Goal: Information Seeking & Learning: Learn about a topic

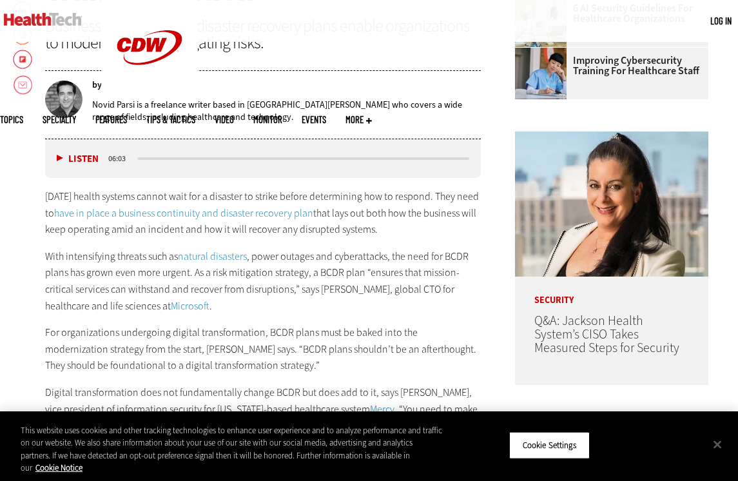
click at [122, 73] on div "by Novid Parsi Novid Parsi is a freelance writer based in St. Louis who covers …" at bounding box center [263, 106] width 436 height 66
click at [119, 81] on div "Novid Parsi" at bounding box center [127, 85] width 44 height 9
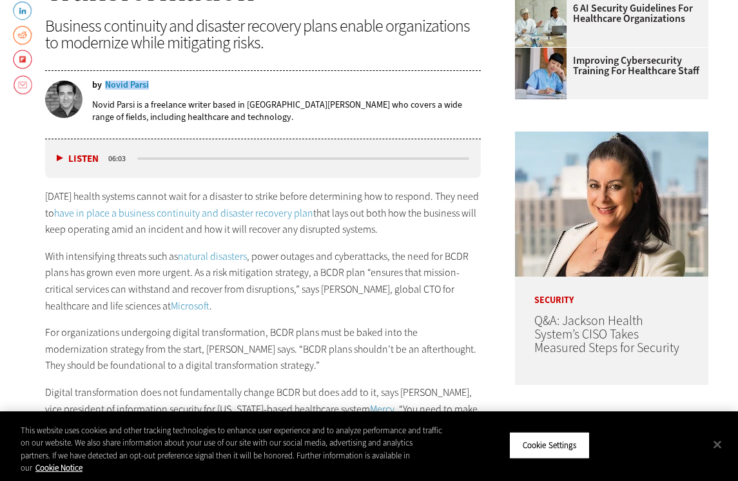
click at [106, 88] on div "by Novid Parsi Novid Parsi is a freelance writer based in [GEOGRAPHIC_DATA][PER…" at bounding box center [263, 107] width 436 height 52
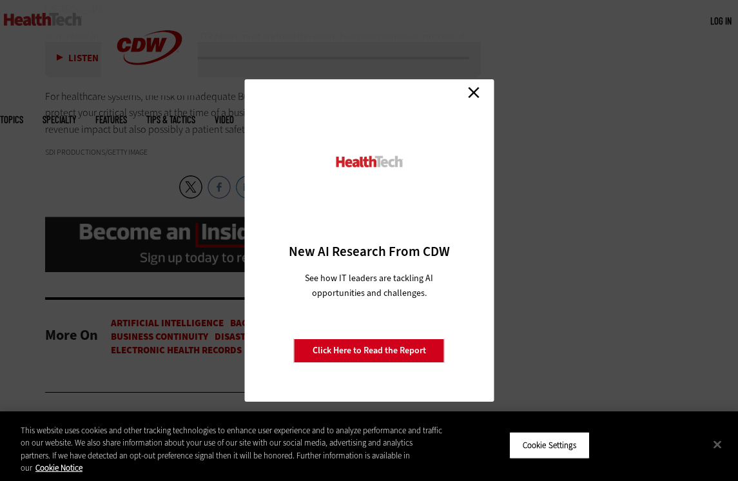
scroll to position [2234, 0]
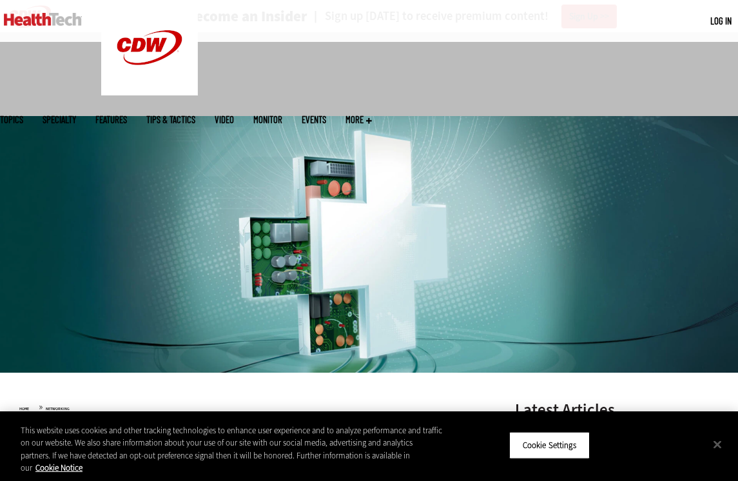
scroll to position [186, 0]
